Goal: Information Seeking & Learning: Learn about a topic

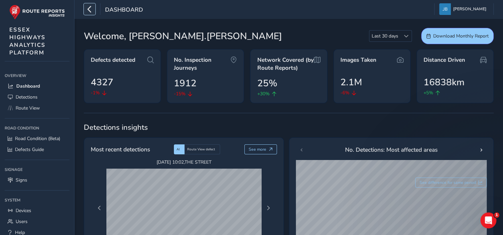
click at [86, 9] on icon "button" at bounding box center [89, 9] width 7 height 12
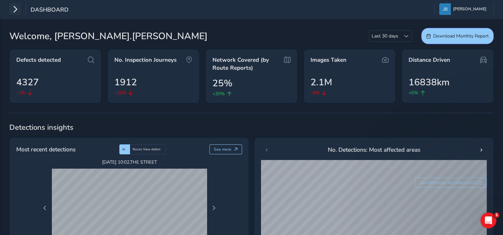
click at [86, 9] on div "Dashboard [PERSON_NAME] Colour Scheme: Dark Dim Light Logout" at bounding box center [251, 9] width 503 height 19
click at [11, 11] on button "button" at bounding box center [15, 9] width 12 height 12
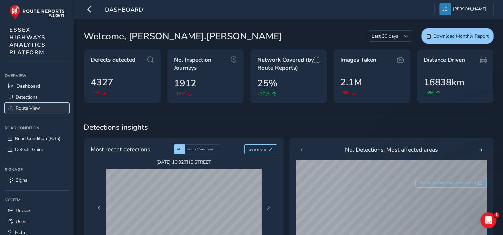
click at [25, 105] on span "Route View" at bounding box center [28, 108] width 24 height 6
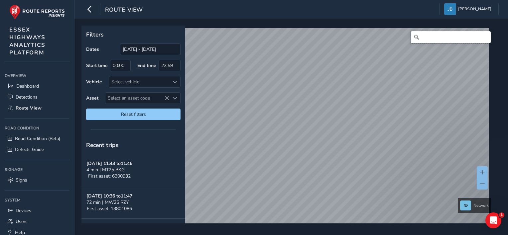
click at [416, 39] on input "Search" at bounding box center [451, 37] width 80 height 12
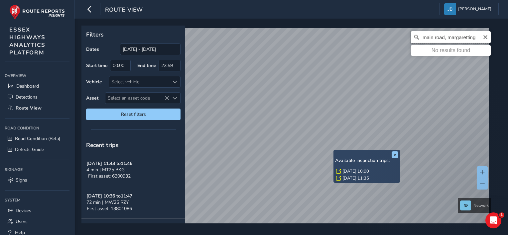
drag, startPoint x: 473, startPoint y: 36, endPoint x: 462, endPoint y: 35, distance: 11.3
click at [462, 35] on input "main road, margaretting" at bounding box center [451, 37] width 80 height 12
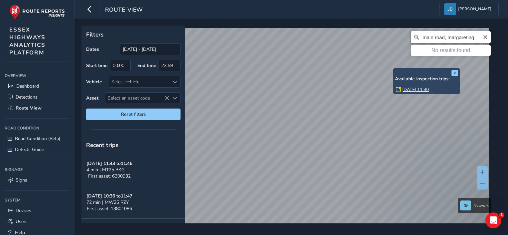
drag, startPoint x: 475, startPoint y: 37, endPoint x: 415, endPoint y: 35, distance: 59.6
click at [415, 35] on input "main road, margareting" at bounding box center [451, 37] width 80 height 12
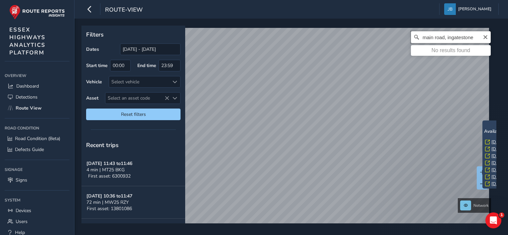
drag, startPoint x: 470, startPoint y: 38, endPoint x: 415, endPoint y: 34, distance: 55.3
click at [415, 34] on input "main road, ingatestone" at bounding box center [451, 37] width 80 height 12
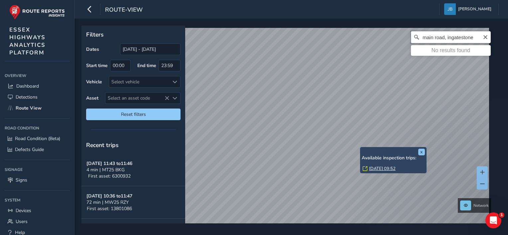
type input "main road, ingatestone"
click at [483, 37] on icon "Clear" at bounding box center [485, 37] width 5 height 5
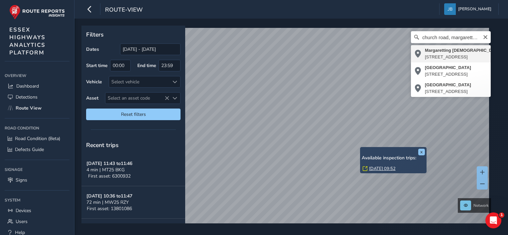
type input "Margaretting [DEMOGRAPHIC_DATA] Voluntary [GEOGRAPHIC_DATA], [GEOGRAPHIC_DATA]"
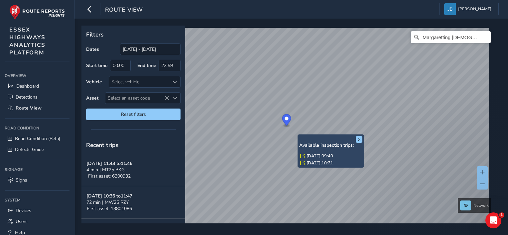
click at [299, 135] on div "x Available inspection trips: [DATE] 09:40 [DATE] 10:21" at bounding box center [331, 151] width 67 height 33
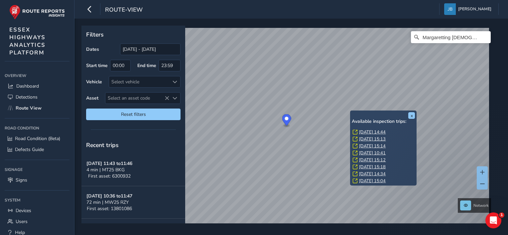
click at [364, 132] on link "[DATE] 14:44" at bounding box center [372, 132] width 27 height 6
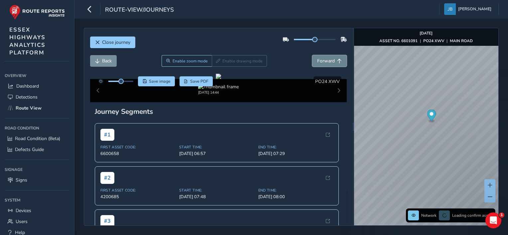
click at [321, 60] on span "Forward" at bounding box center [326, 61] width 18 height 6
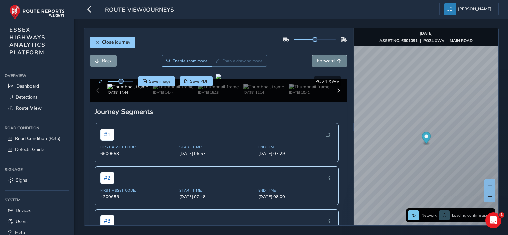
click at [321, 60] on span "Forward" at bounding box center [326, 61] width 18 height 6
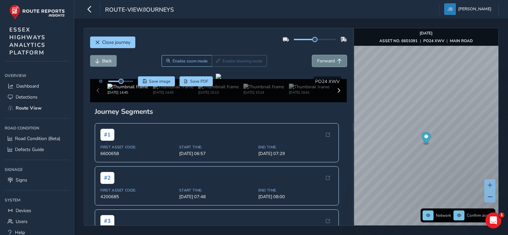
click at [321, 60] on span "Forward" at bounding box center [326, 61] width 18 height 6
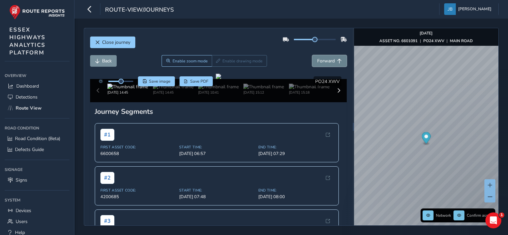
click at [321, 60] on span "Forward" at bounding box center [326, 61] width 18 height 6
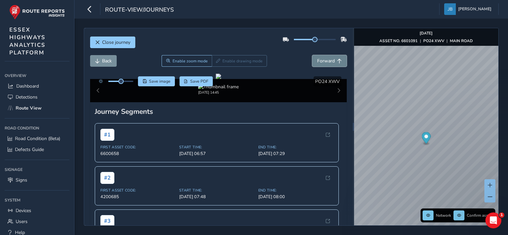
click at [321, 60] on span "Forward" at bounding box center [326, 61] width 18 height 6
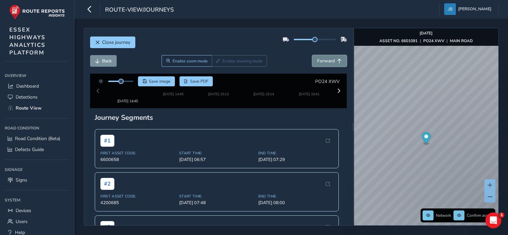
click at [321, 60] on span "Forward" at bounding box center [326, 61] width 18 height 6
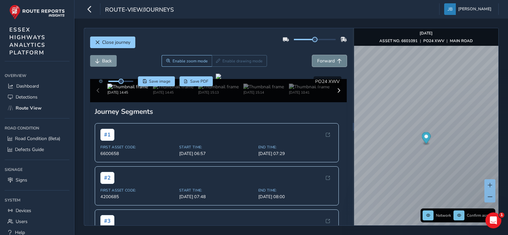
click at [321, 60] on span "Forward" at bounding box center [326, 61] width 18 height 6
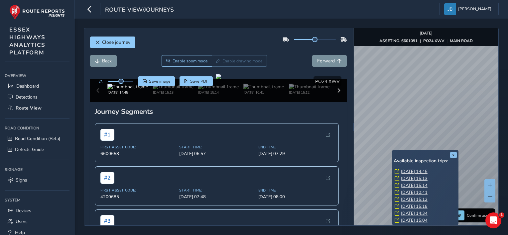
click at [407, 171] on link "[DATE] 14:45" at bounding box center [414, 172] width 27 height 6
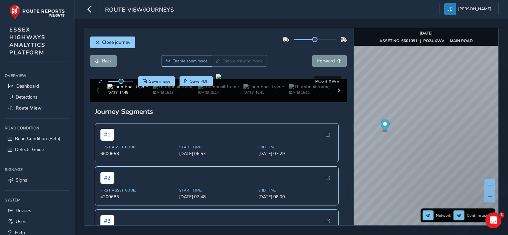
click at [386, 125] on circle "Map marker" at bounding box center [385, 124] width 4 height 4
click at [384, 126] on icon "Map marker" at bounding box center [384, 126] width 9 height 12
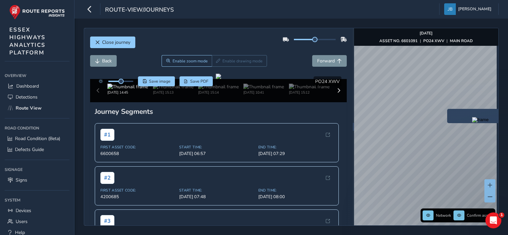
click at [448, 110] on div "x" at bounding box center [480, 116] width 67 height 14
drag, startPoint x: 448, startPoint y: 110, endPoint x: 475, endPoint y: 143, distance: 43.2
click at [475, 123] on img "Preview frame" at bounding box center [480, 119] width 17 height 5
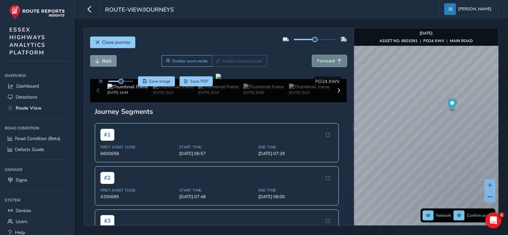
click at [320, 61] on span "Forward" at bounding box center [326, 61] width 18 height 6
click at [319, 61] on span "Forward" at bounding box center [326, 61] width 18 height 6
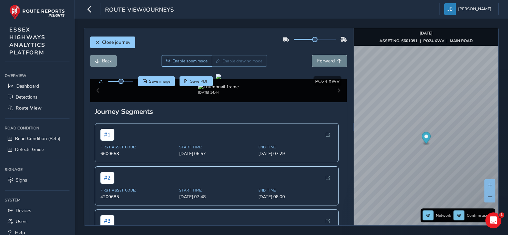
click at [319, 61] on span "Forward" at bounding box center [326, 61] width 18 height 6
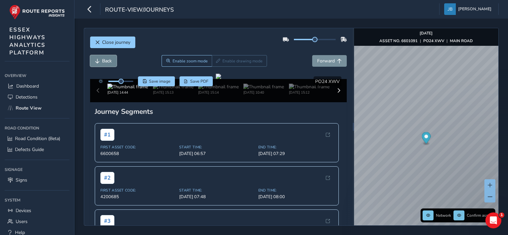
click at [102, 62] on span "Back" at bounding box center [107, 61] width 10 height 6
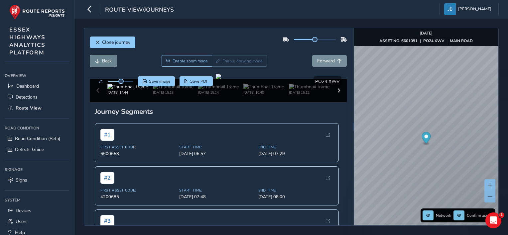
click at [102, 62] on span "Back" at bounding box center [107, 61] width 10 height 6
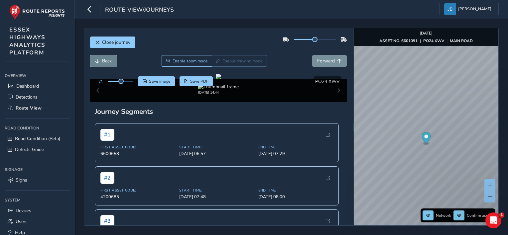
click at [102, 62] on span "Back" at bounding box center [107, 61] width 10 height 6
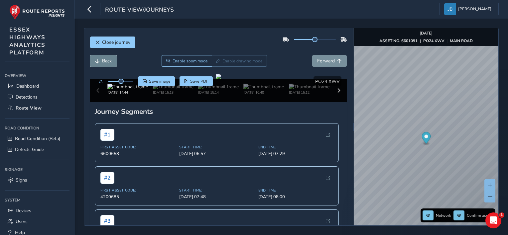
click at [102, 59] on span "Back" at bounding box center [107, 61] width 10 height 6
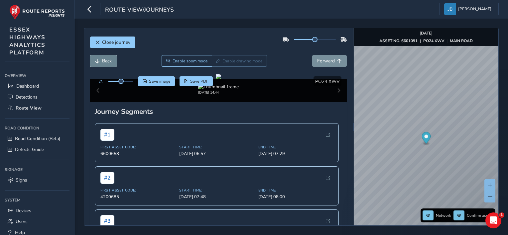
click at [102, 59] on span "Back" at bounding box center [107, 61] width 10 height 6
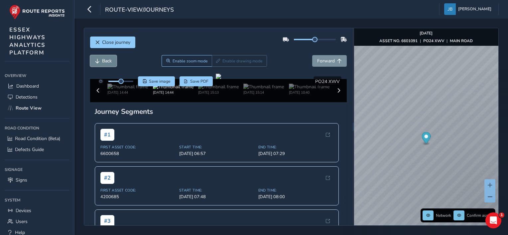
click at [102, 59] on span "Back" at bounding box center [107, 61] width 10 height 6
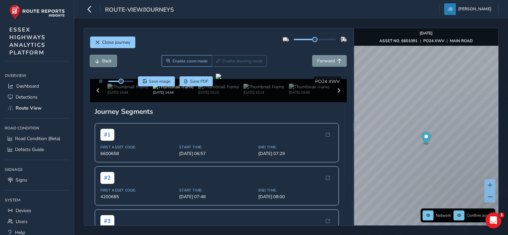
click at [102, 59] on span "Back" at bounding box center [107, 61] width 10 height 6
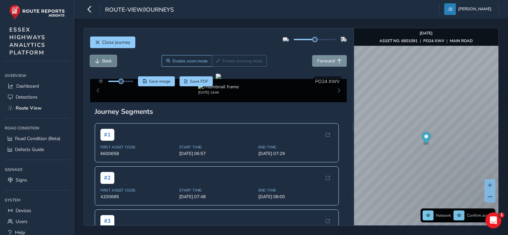
click at [102, 59] on span "Back" at bounding box center [107, 61] width 10 height 6
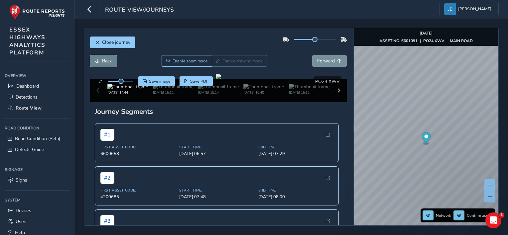
click at [102, 59] on span "Back" at bounding box center [107, 61] width 10 height 6
